Goal: Transaction & Acquisition: Purchase product/service

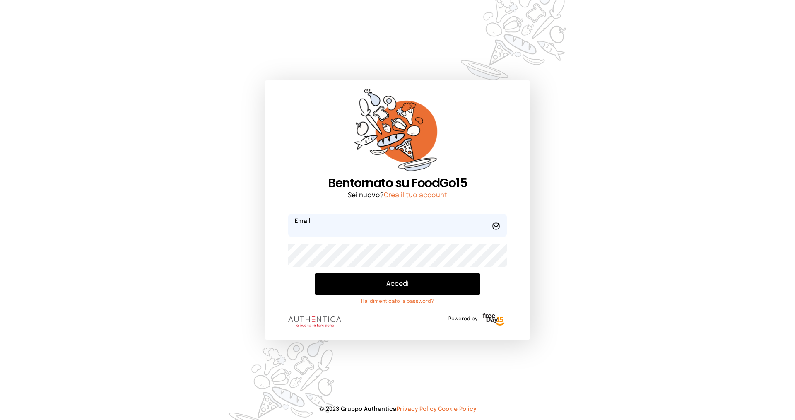
type input "**********"
click at [442, 290] on button "Accedi" at bounding box center [398, 284] width 166 height 22
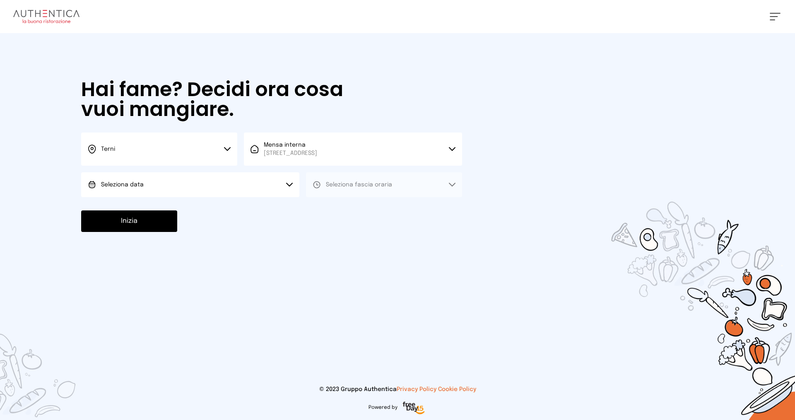
click at [130, 184] on span "Seleziona data" at bounding box center [122, 185] width 43 height 6
click at [124, 206] on span "[DATE], [DATE]" at bounding box center [121, 208] width 41 height 8
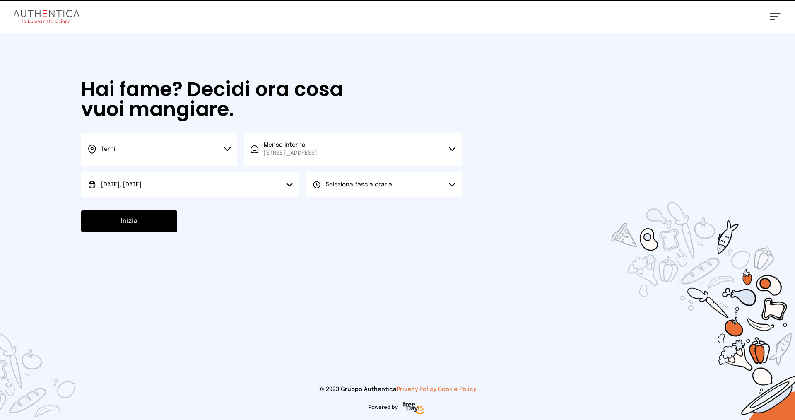
click at [360, 185] on span "Seleziona fascia oraria" at bounding box center [359, 185] width 66 height 6
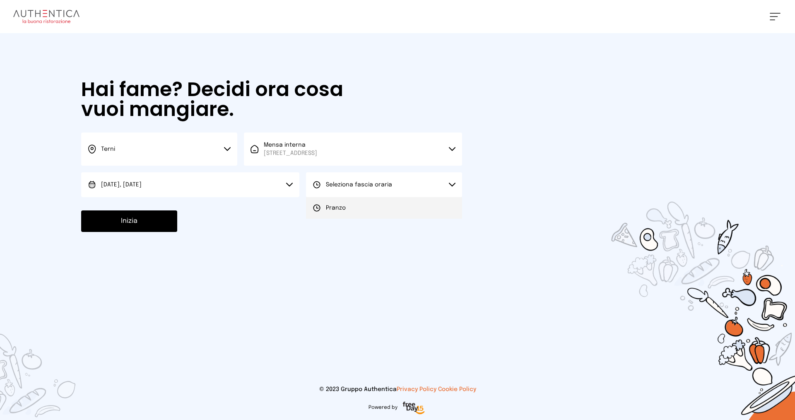
click at [341, 209] on span "Pranzo" at bounding box center [336, 208] width 20 height 8
click at [156, 222] on button "Inizia" at bounding box center [129, 221] width 96 height 22
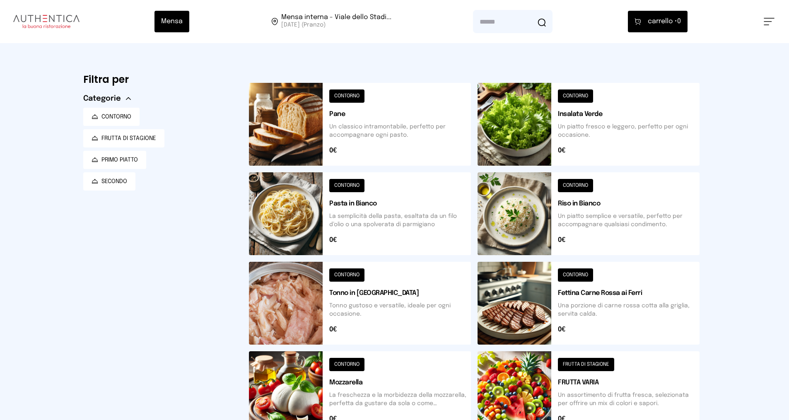
click at [633, 214] on button at bounding box center [589, 213] width 222 height 83
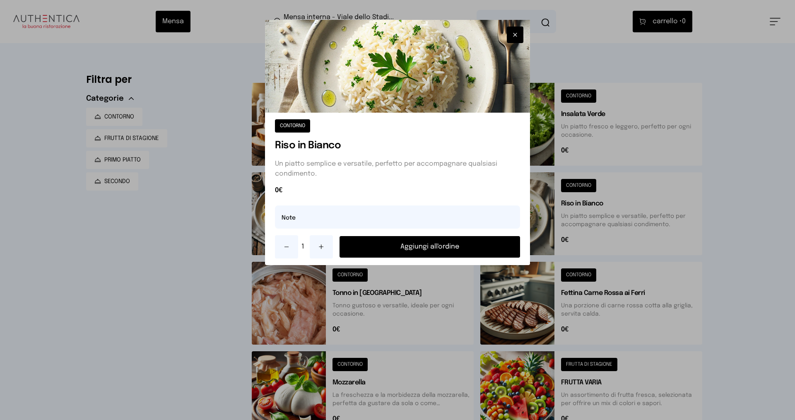
click at [431, 241] on button "Aggiungi all'ordine" at bounding box center [430, 247] width 181 height 22
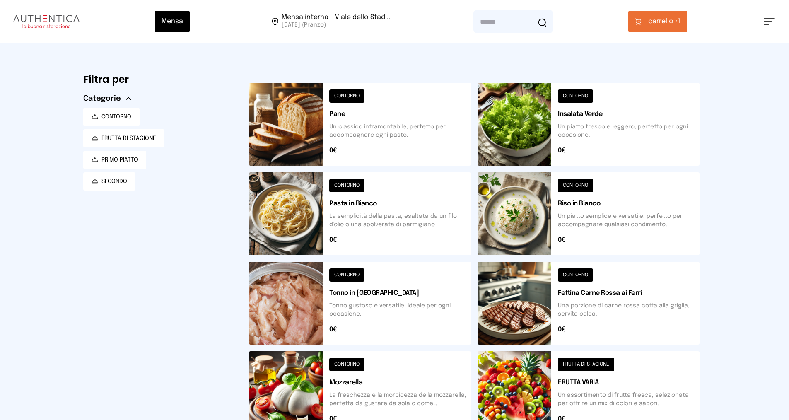
click at [666, 18] on span "carrello •" at bounding box center [662, 22] width 29 height 10
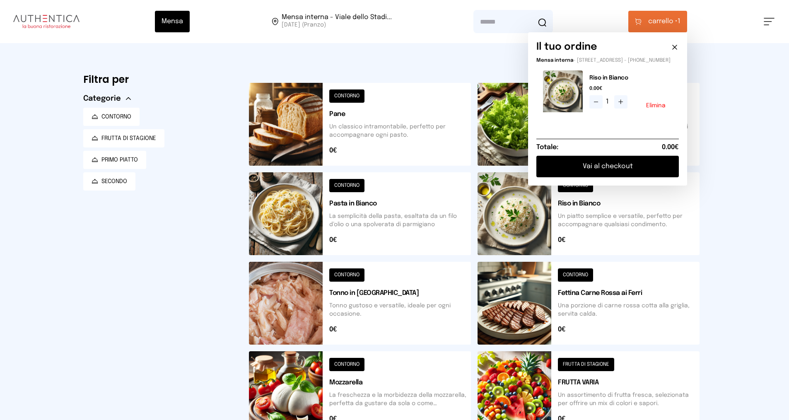
click at [612, 174] on button "Vai al checkout" at bounding box center [607, 167] width 143 height 22
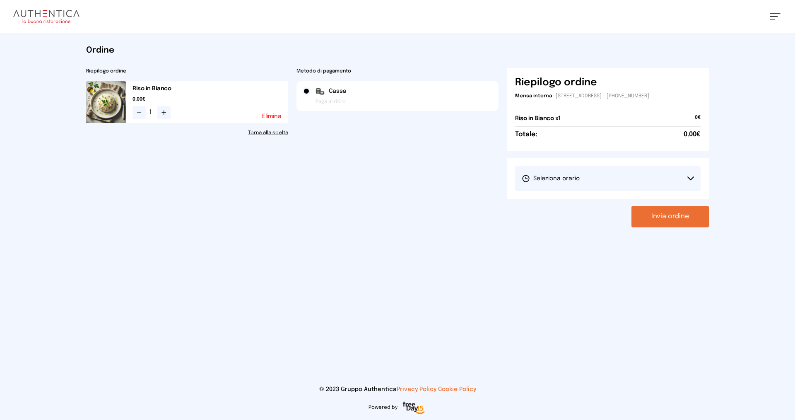
click at [558, 181] on span "Seleziona orario" at bounding box center [551, 178] width 58 height 8
click at [548, 200] on span "1° Turno (13:00 - 15:00)" at bounding box center [553, 202] width 63 height 8
click at [662, 221] on button "Invia ordine" at bounding box center [670, 217] width 77 height 22
